Goal: Transaction & Acquisition: Purchase product/service

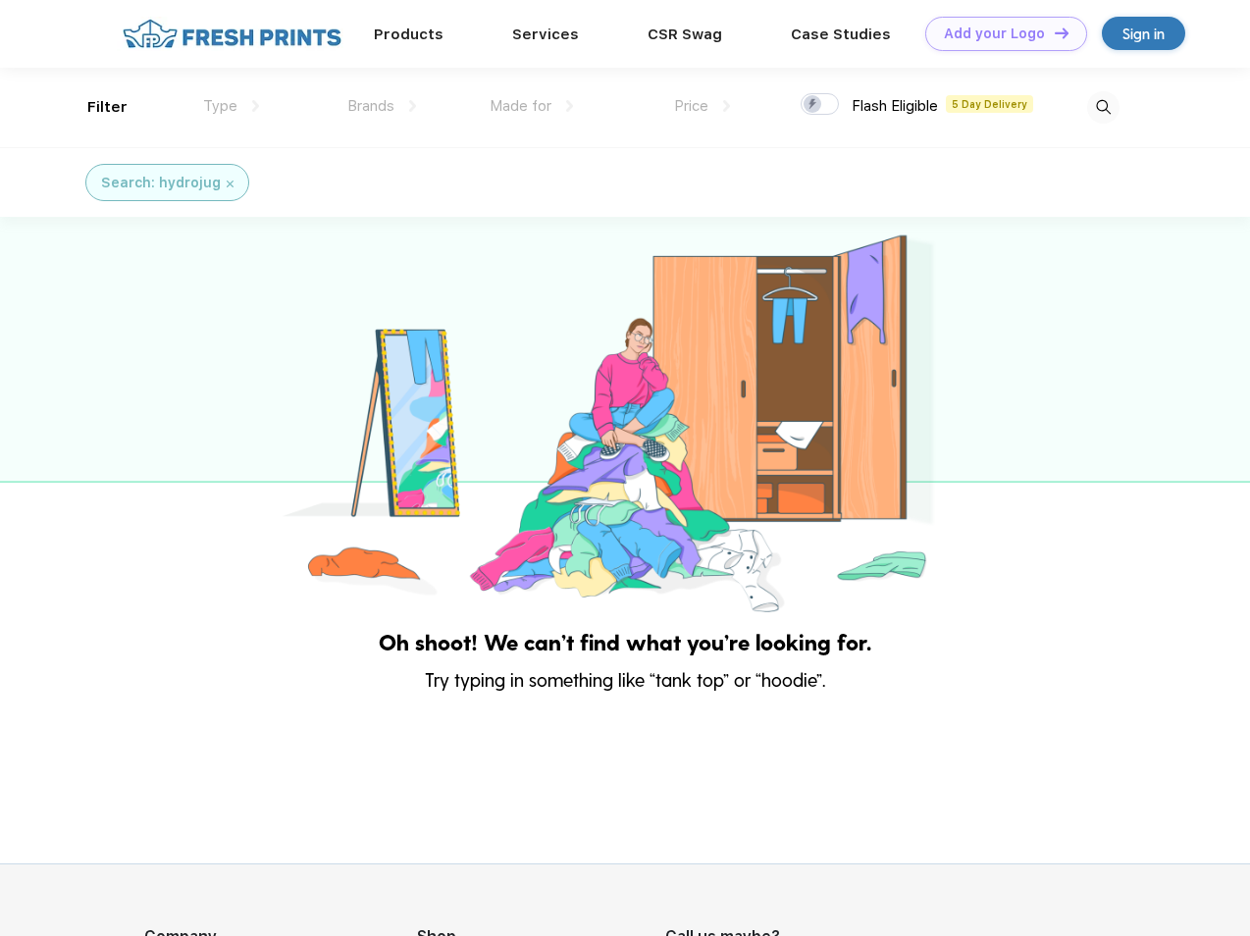
click at [999, 33] on link "Add your Logo Design Tool" at bounding box center [1006, 34] width 162 height 34
click at [0, 0] on div "Design Tool" at bounding box center [0, 0] width 0 height 0
click at [1053, 32] on link "Add your Logo Design Tool" at bounding box center [1006, 34] width 162 height 34
click at [94, 107] on div "Filter" at bounding box center [107, 107] width 40 height 23
click at [232, 106] on span "Type" at bounding box center [220, 106] width 34 height 18
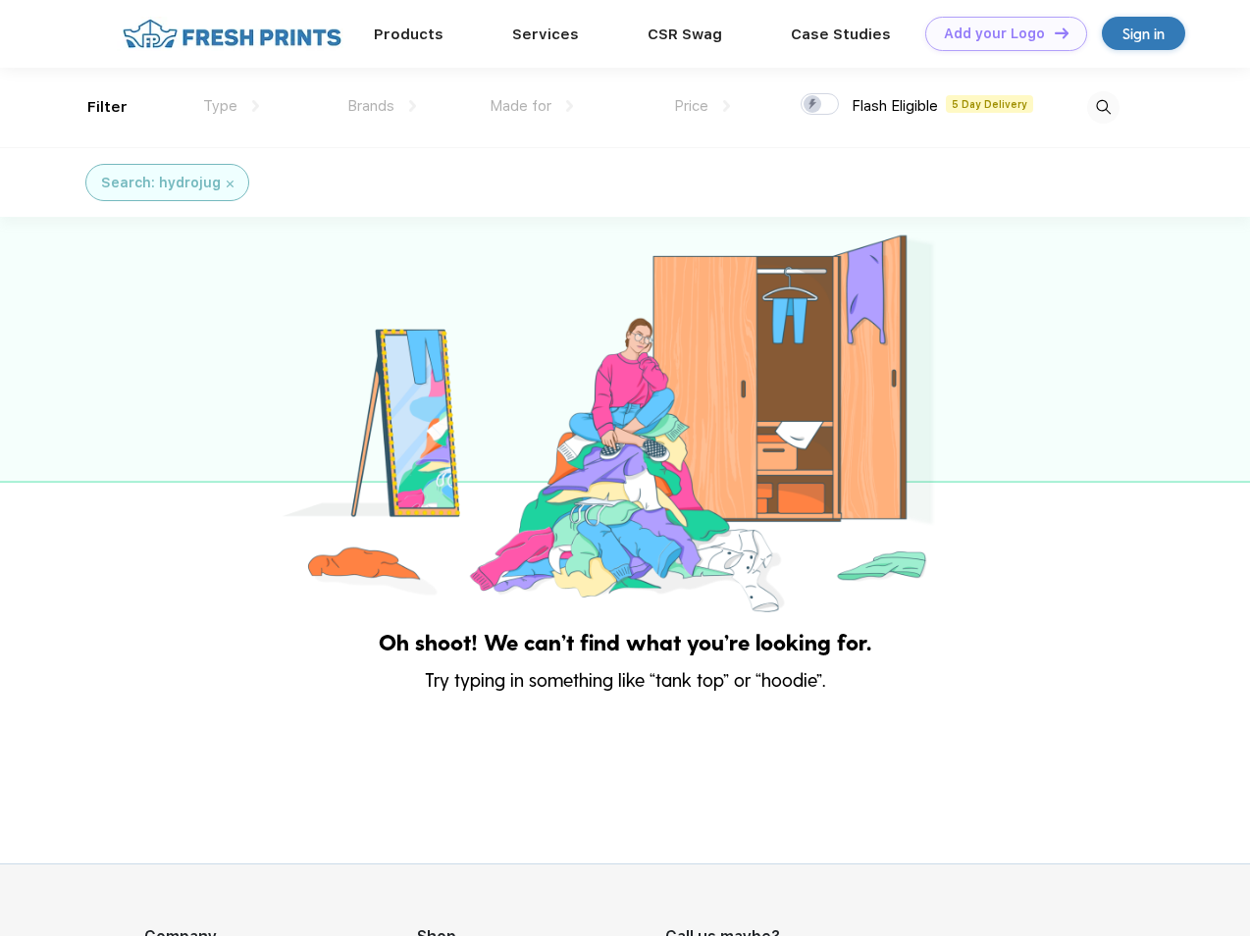
click at [382, 106] on span "Brands" at bounding box center [370, 106] width 47 height 18
click at [532, 106] on span "Made for" at bounding box center [520, 106] width 62 height 18
click at [702, 106] on span "Price" at bounding box center [691, 106] width 34 height 18
click at [820, 105] on div at bounding box center [819, 104] width 38 height 22
click at [813, 105] on input "checkbox" at bounding box center [806, 98] width 13 height 13
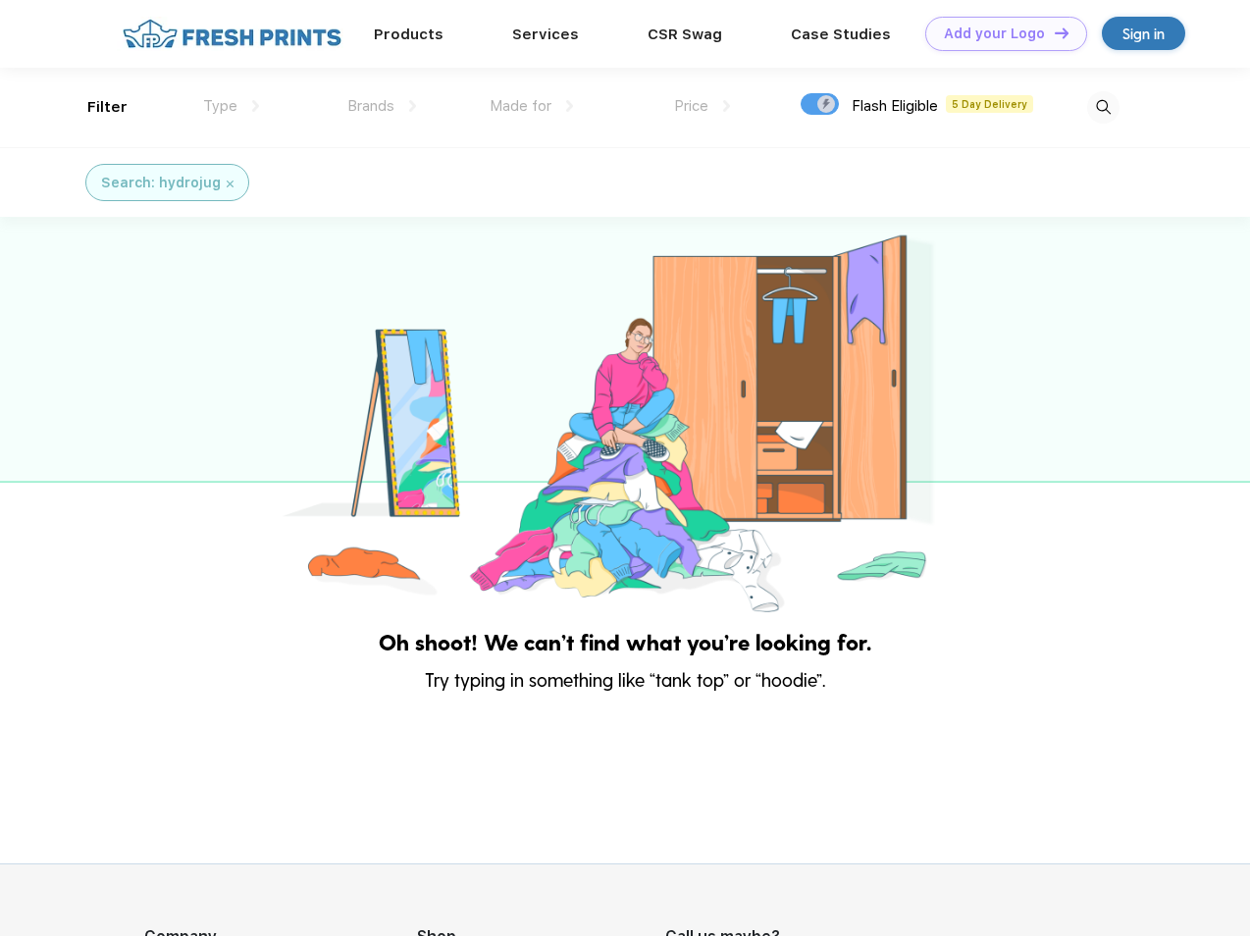
click at [1103, 107] on img at bounding box center [1103, 107] width 32 height 32
